Goal: Transaction & Acquisition: Purchase product/service

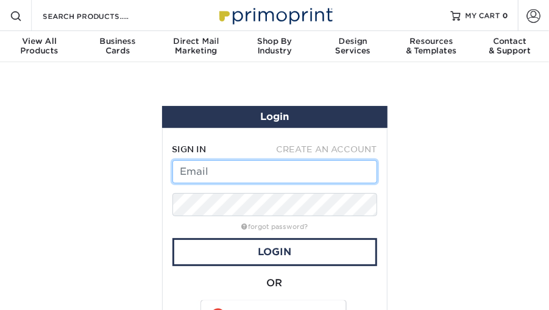
type input "[EMAIL_ADDRESS][DOMAIN_NAME]"
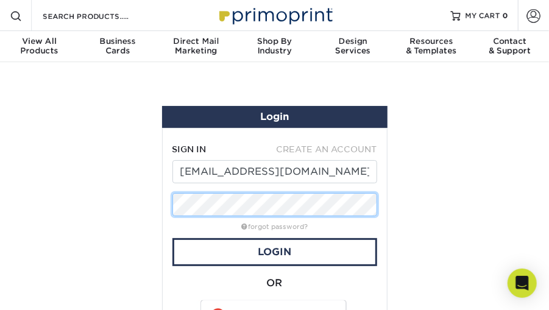
click at [157, 199] on div "Login SIGN IN CREATE AN ACCOUNT [EMAIL_ADDRESS][DOMAIN_NAME] forgot password? A…" at bounding box center [275, 229] width 244 height 304
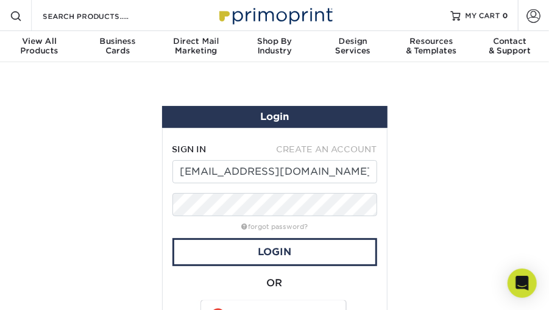
click at [410, 172] on section "Login SIGN IN CREATE AN ACCOUNT [EMAIL_ADDRESS][DOMAIN_NAME] forgot password? A…" at bounding box center [274, 228] width 549 height 333
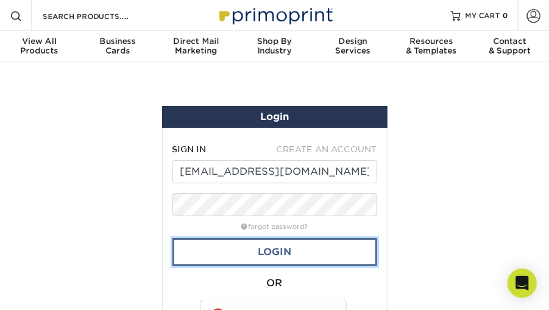
click at [270, 250] on link "Login" at bounding box center [274, 252] width 205 height 28
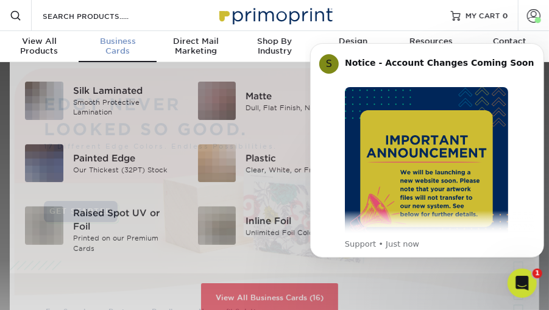
click at [114, 45] on span "Business" at bounding box center [118, 42] width 79 height 10
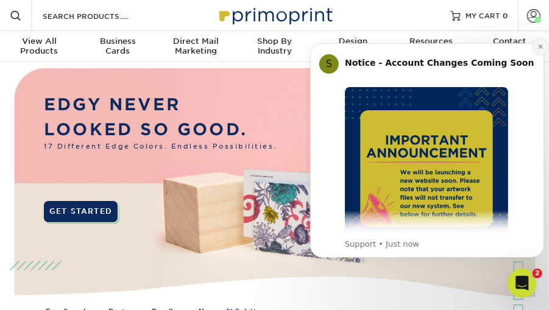
click at [538, 48] on icon "Dismiss notification" at bounding box center [539, 46] width 4 height 4
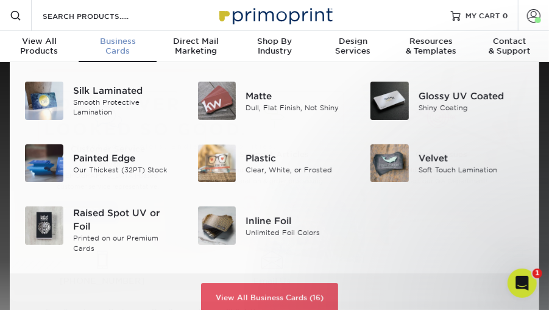
click at [123, 45] on span "Business" at bounding box center [118, 42] width 79 height 10
click at [398, 97] on img at bounding box center [389, 101] width 38 height 38
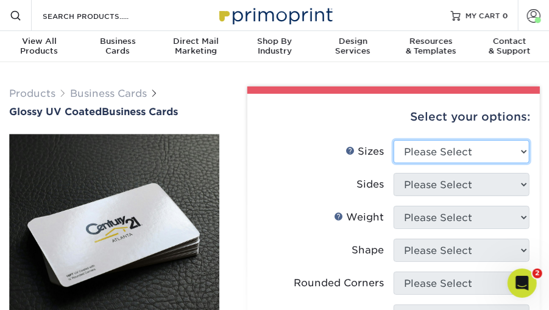
click at [467, 150] on select "Please Select 1.5" x 3.5" - Mini 1.75" x 3.5" - Mini 2" x 2" - Square 2" x 3" -…" at bounding box center [461, 151] width 136 height 23
select select "2.00x3.50"
click at [393, 140] on select "Please Select 1.5" x 3.5" - Mini 1.75" x 3.5" - Mini 2" x 2" - Square 2" x 3" -…" at bounding box center [461, 151] width 136 height 23
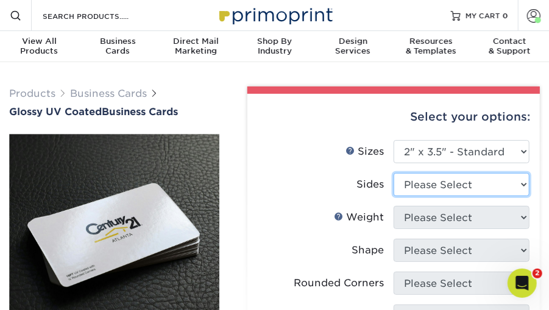
click at [482, 184] on select "Please Select Print Both Sides Print Front Only" at bounding box center [461, 184] width 136 height 23
select select "13abbda7-1d64-4f25-8bb2-c179b224825d"
click at [393, 173] on select "Please Select Print Both Sides Print Front Only" at bounding box center [461, 184] width 136 height 23
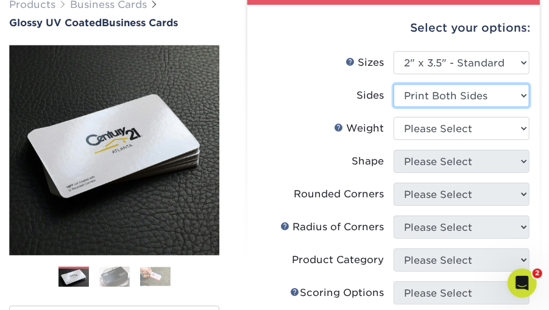
scroll to position [122, 0]
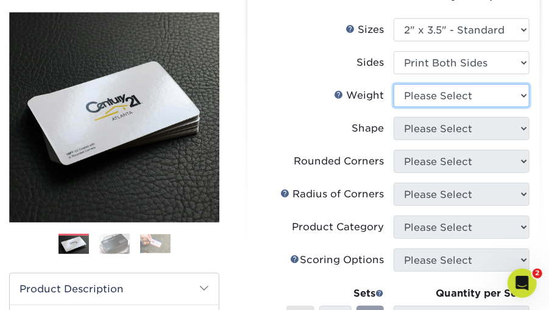
click at [521, 95] on select "Please Select 16PT 14PT" at bounding box center [461, 95] width 136 height 23
select select "16PT"
click at [393, 84] on select "Please Select 16PT 14PT" at bounding box center [461, 95] width 136 height 23
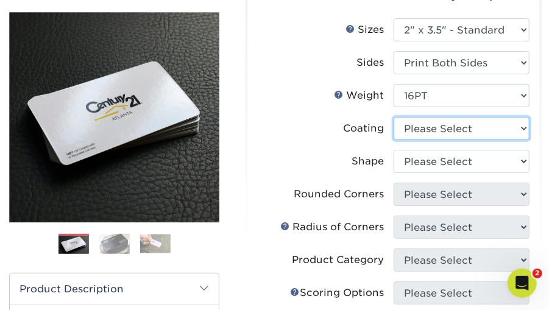
click at [524, 129] on select at bounding box center [461, 128] width 136 height 23
select select "1e8116af-acfc-44b1-83dc-8181aa338834"
click at [393, 117] on select at bounding box center [461, 128] width 136 height 23
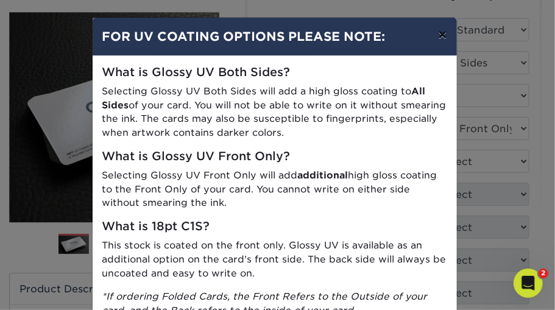
click at [437, 34] on button "×" at bounding box center [442, 35] width 28 height 34
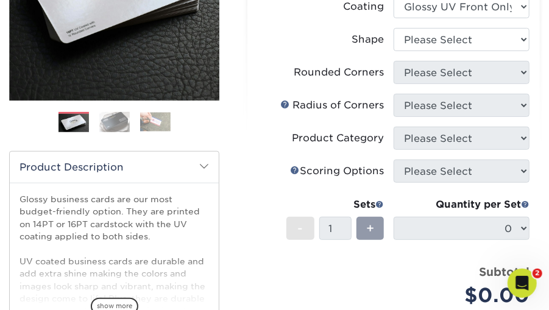
scroll to position [203, 0]
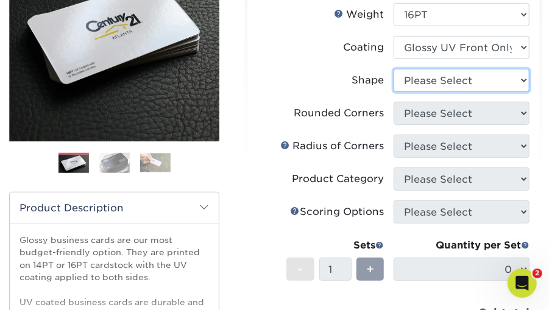
click at [525, 79] on select "Please Select Standard" at bounding box center [461, 80] width 136 height 23
select select "standard"
click at [393, 69] on select "Please Select Standard" at bounding box center [461, 80] width 136 height 23
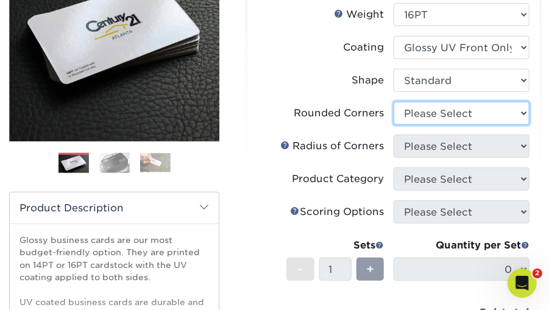
click at [525, 111] on select "Please Select Yes - Round 2 Corners Yes - Round 4 Corners No" at bounding box center [461, 113] width 136 height 23
select select "0"
click at [393, 102] on select "Please Select Yes - Round 2 Corners Yes - Round 4 Corners No" at bounding box center [461, 113] width 136 height 23
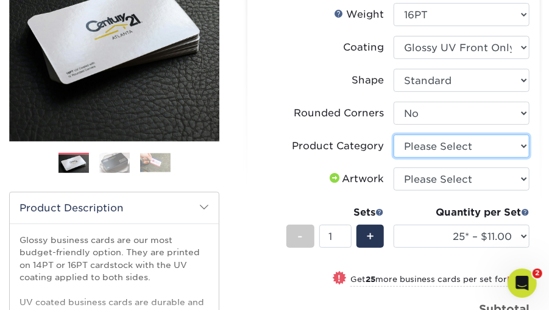
click at [524, 146] on select "Please Select Business Cards" at bounding box center [461, 146] width 136 height 23
select select "3b5148f1-0588-4f88-a218-97bcfdce65c1"
click at [393, 135] on select "Please Select Business Cards" at bounding box center [461, 146] width 136 height 23
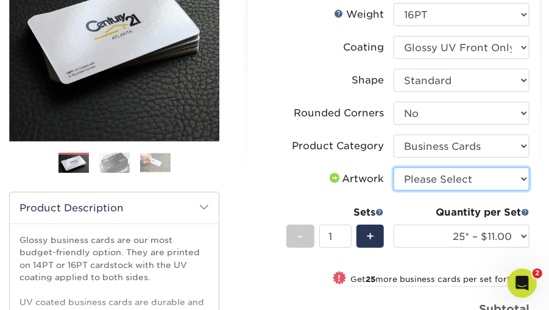
click at [524, 179] on select "Please Select I will upload files I need a design - $100" at bounding box center [461, 178] width 136 height 23
select select "upload"
click at [393, 167] on select "Please Select I will upload files I need a design - $100" at bounding box center [461, 178] width 136 height 23
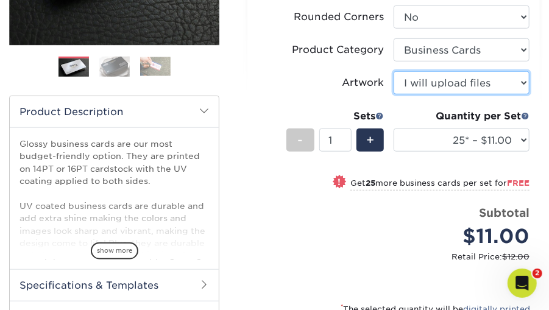
scroll to position [325, 0]
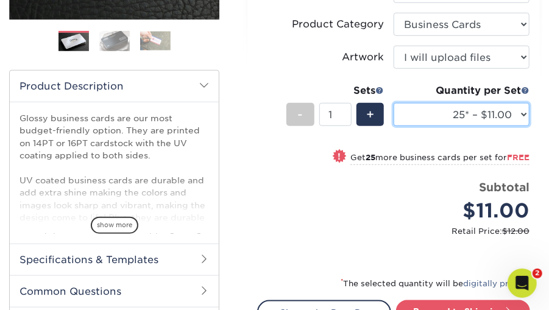
click at [524, 113] on select "25* – $11.00 50* – $11.00 100* – $11.00 250* – $20.00 500 – $39.00 1000 – $49.0…" at bounding box center [461, 114] width 136 height 23
click at [393, 103] on select "25* – $11.00 50* – $11.00 100* – $11.00 250* – $20.00 500 – $39.00 1000 – $49.0…" at bounding box center [461, 114] width 136 height 23
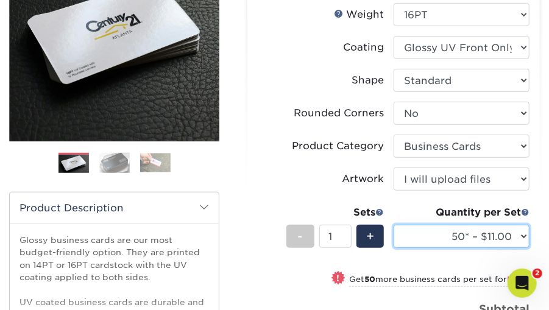
scroll to position [162, 0]
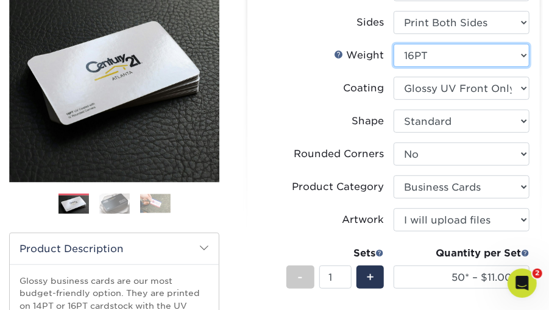
click at [524, 54] on select "Please Select 16PT 14PT" at bounding box center [461, 55] width 136 height 23
click at [393, 44] on select "Please Select 16PT 14PT" at bounding box center [461, 55] width 136 height 23
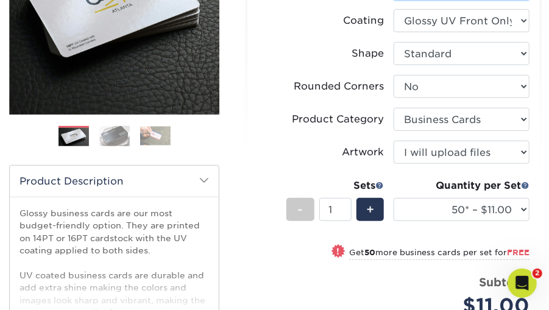
scroll to position [244, 0]
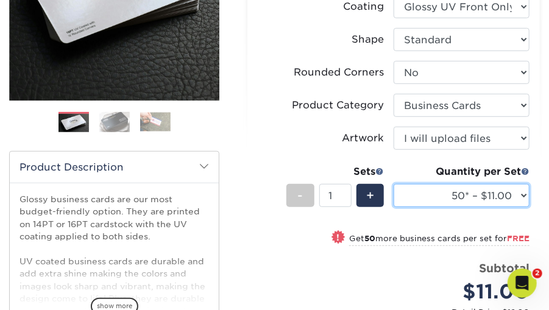
click at [526, 194] on select "25* – $11.00 50* – $11.00 100* – $11.00 250* – $20.00 500 – $39.00 1000 – $49.0…" at bounding box center [461, 195] width 136 height 23
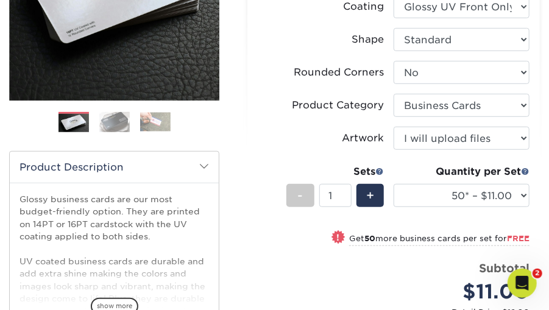
click at [540, 177] on div "Select your options: Sizes Help Sizes Please Select 1.5" x 3.5" - Mini -" at bounding box center [388, 166] width 320 height 646
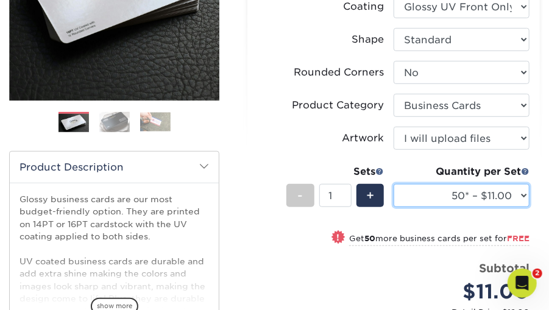
click at [525, 195] on select "25* – $11.00 50* – $11.00 100* – $11.00 250* – $20.00 500 – $39.00 1000 – $49.0…" at bounding box center [461, 195] width 136 height 23
click at [393, 184] on select "25* – $11.00 50* – $11.00 100* – $11.00 250* – $20.00 500 – $39.00 1000 – $49.0…" at bounding box center [461, 195] width 136 height 23
click at [525, 195] on select "25* – $11.00 50* – $11.00 100* – $11.00 250* – $20.00 500 – $39.00 1000 – $49.0…" at bounding box center [461, 195] width 136 height 23
select select "100* – $11.00"
click at [393, 184] on select "25* – $11.00 50* – $11.00 100* – $11.00 250* – $20.00 500 – $39.00 1000 – $49.0…" at bounding box center [461, 195] width 136 height 23
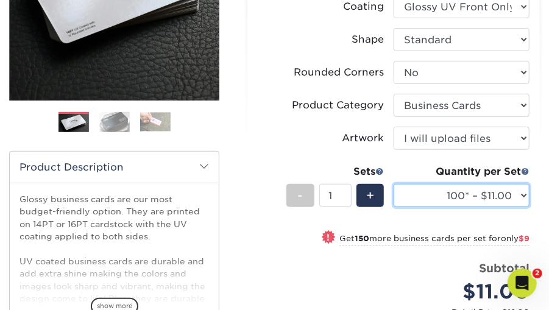
click at [524, 195] on select "25* – $11.00 50* – $11.00 100* – $11.00 250* – $20.00 500 – $39.00 1000 – $49.0…" at bounding box center [461, 195] width 136 height 23
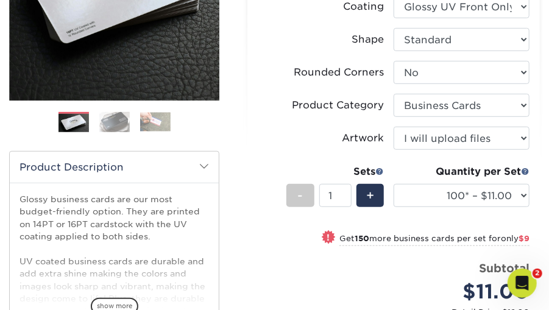
click at [540, 194] on div "Select your options: Sizes Help Sizes Please Select 1.5" x 3.5" - Mini 1.75" x …" at bounding box center [393, 169] width 292 height 638
